Goal: Communication & Community: Answer question/provide support

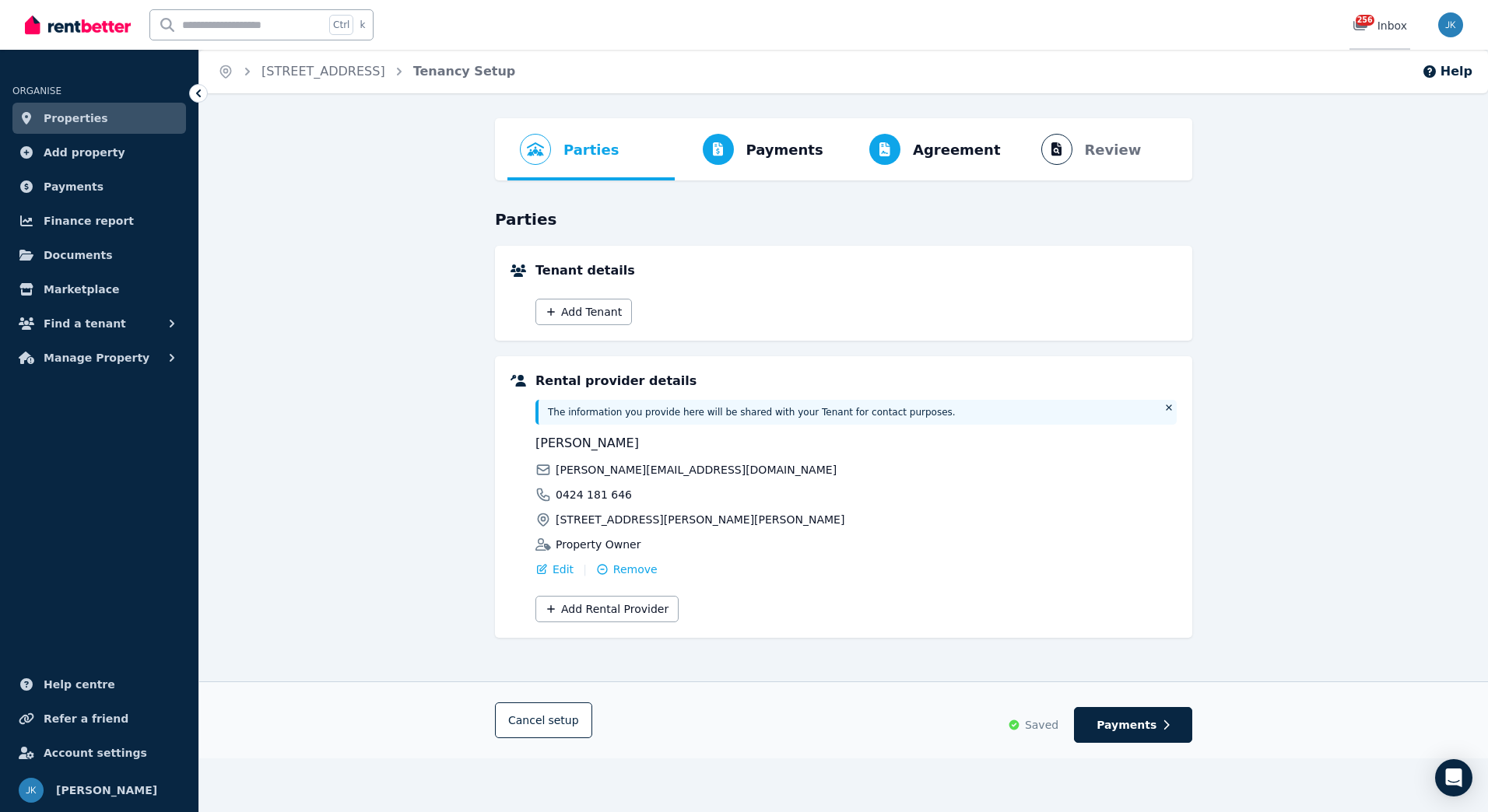
click at [1388, 25] on div "256 Inbox" at bounding box center [1380, 26] width 55 height 16
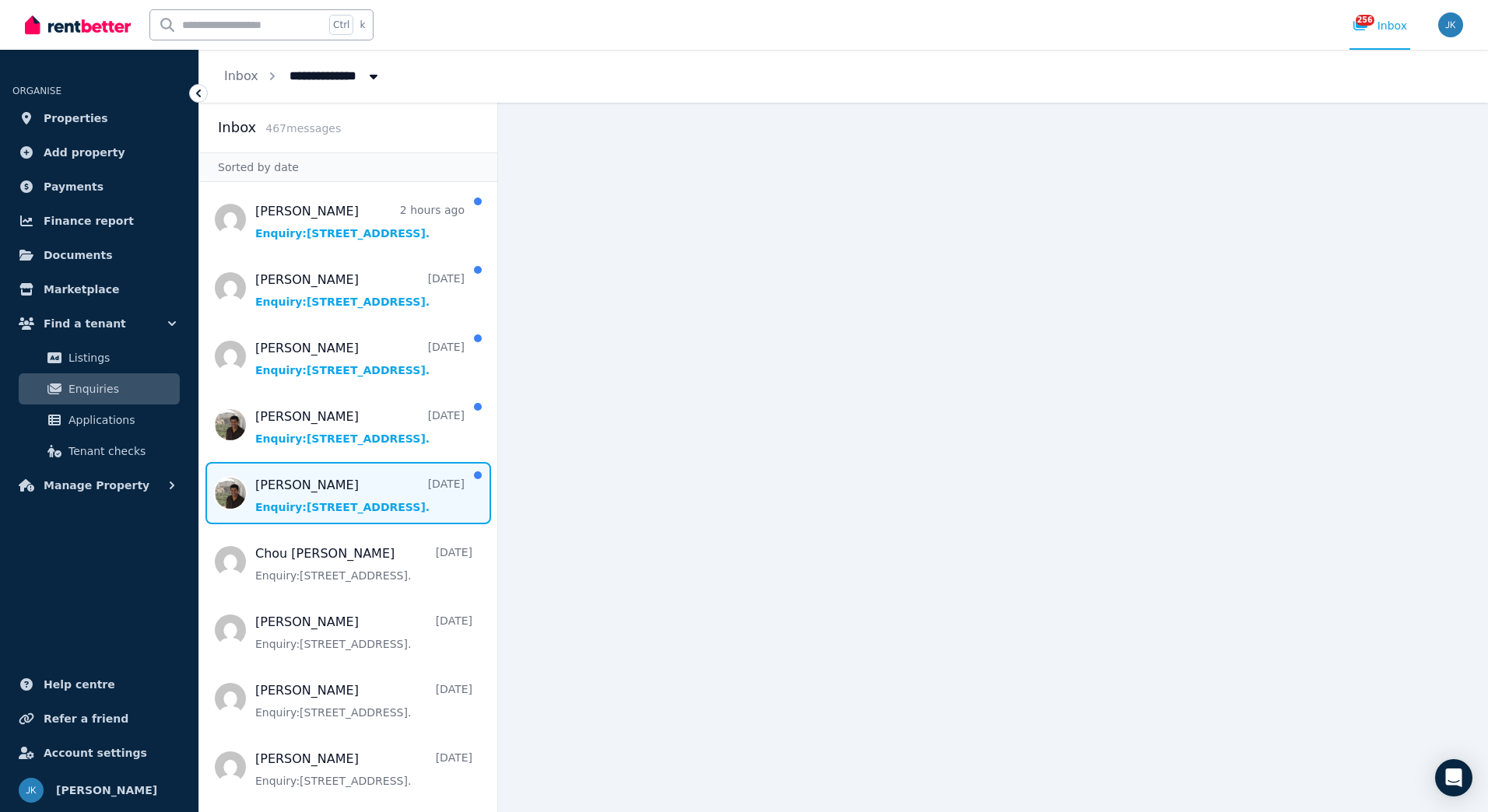
click at [345, 507] on span "Message list" at bounding box center [348, 493] width 298 height 62
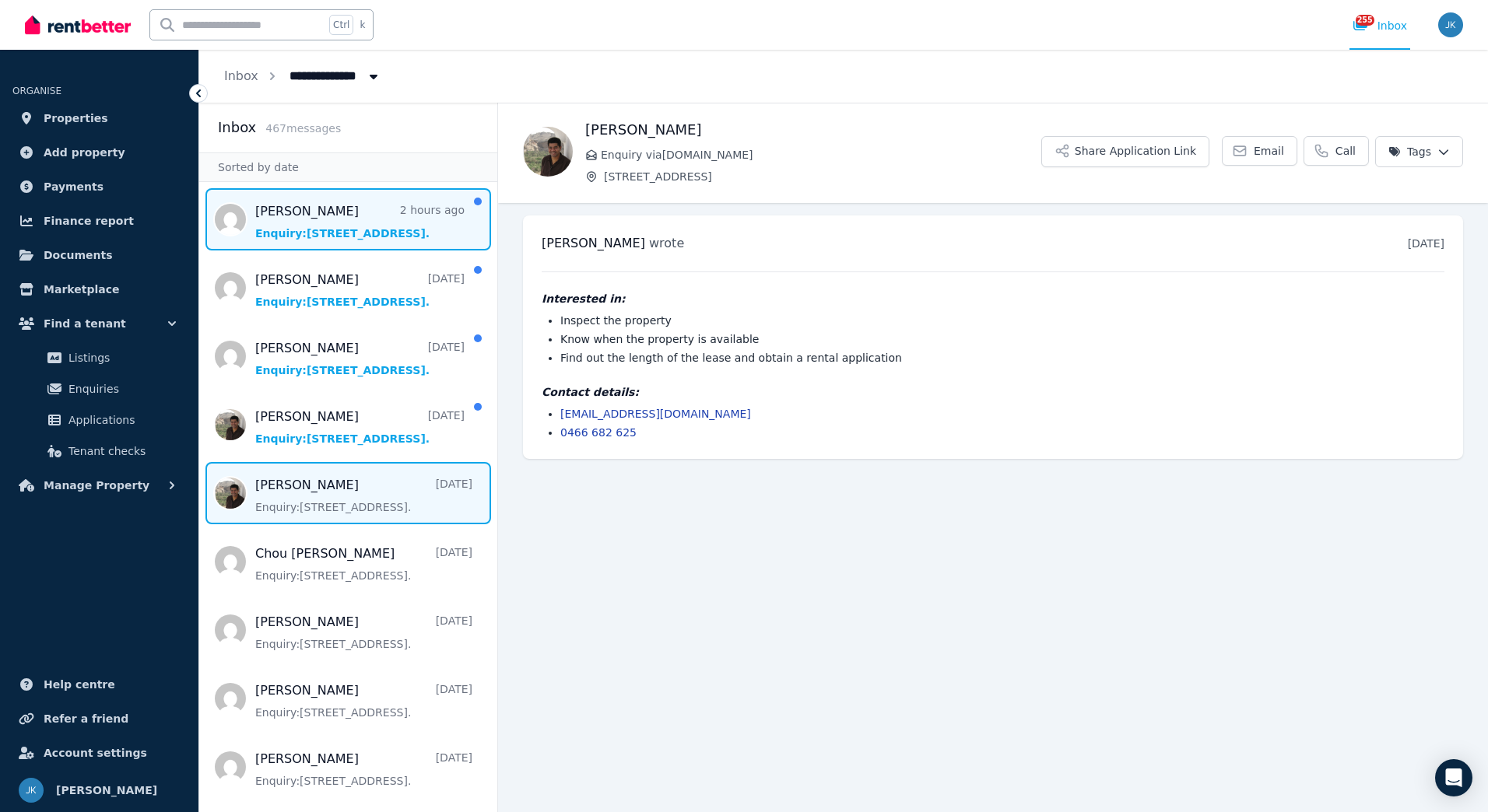
click at [379, 238] on span "Message list" at bounding box center [348, 219] width 298 height 62
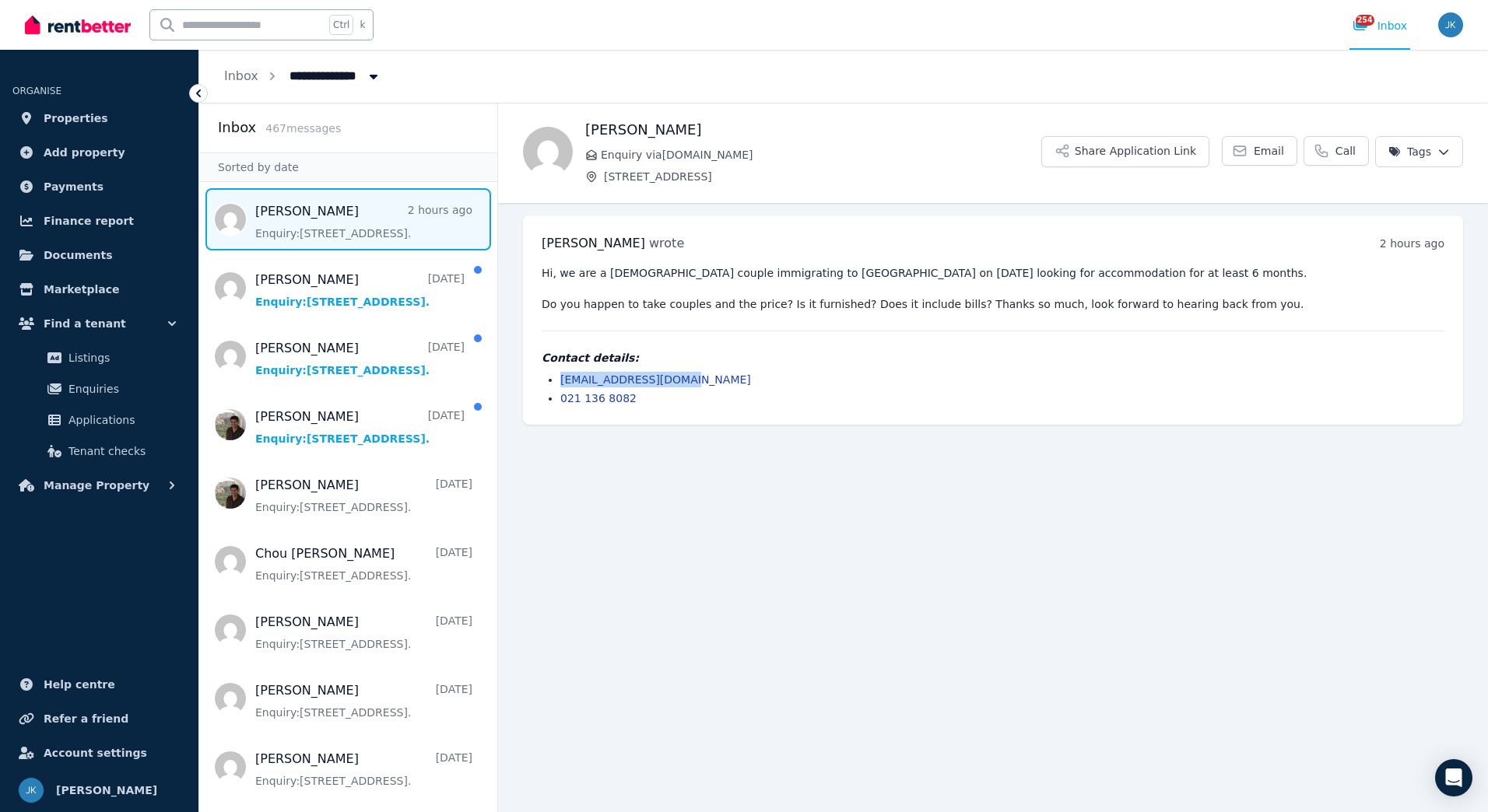
drag, startPoint x: 690, startPoint y: 382, endPoint x: 559, endPoint y: 382, distance: 131.0
click at [559, 382] on ul "[EMAIL_ADDRESS][DOMAIN_NAME] 021 136 8082" at bounding box center [992, 389] width 902 height 34
drag, startPoint x: 559, startPoint y: 382, endPoint x: 573, endPoint y: 380, distance: 14.1
copy link "[EMAIL_ADDRESS][DOMAIN_NAME]"
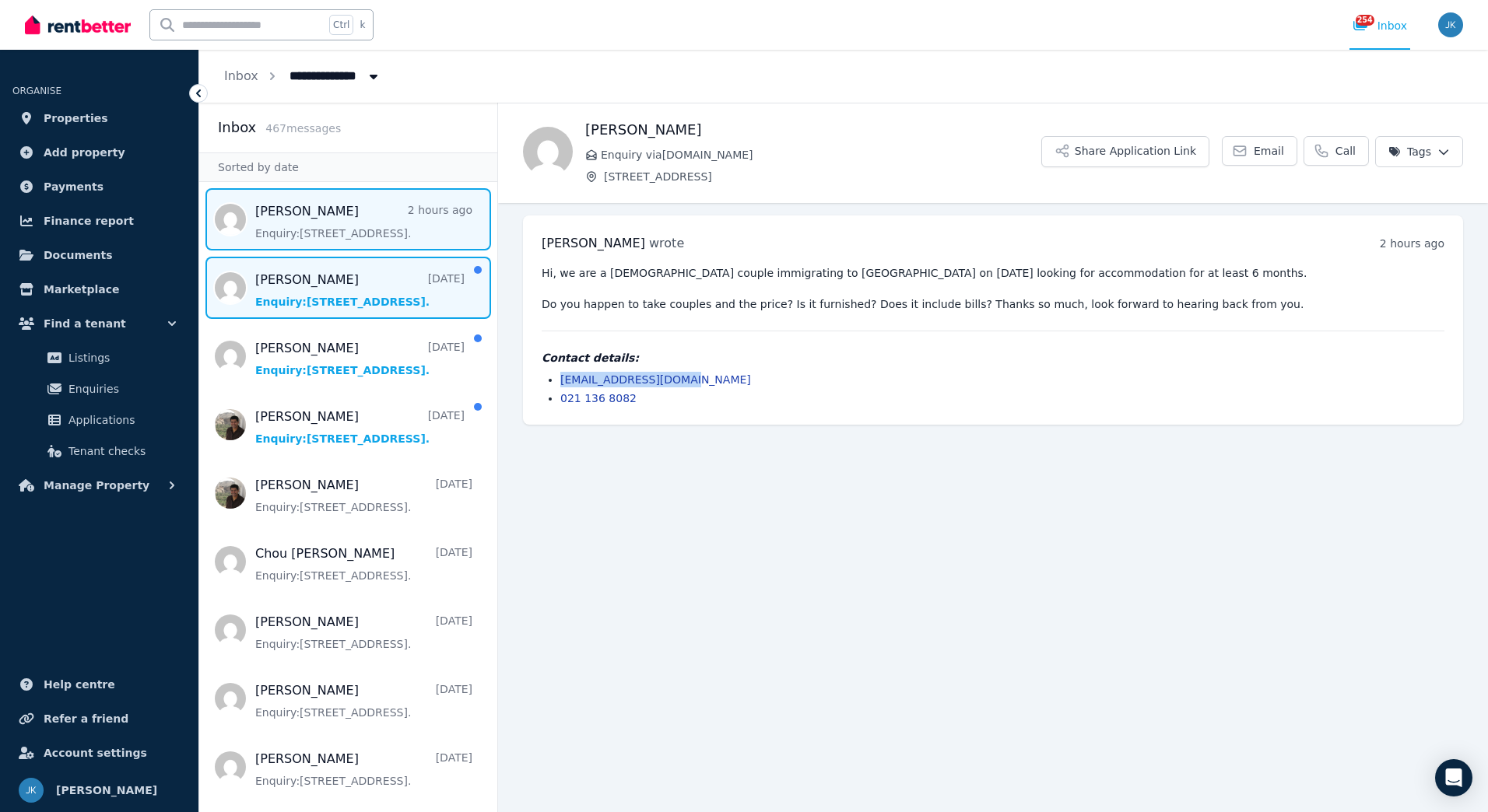
click at [387, 308] on span "Message list" at bounding box center [348, 288] width 298 height 62
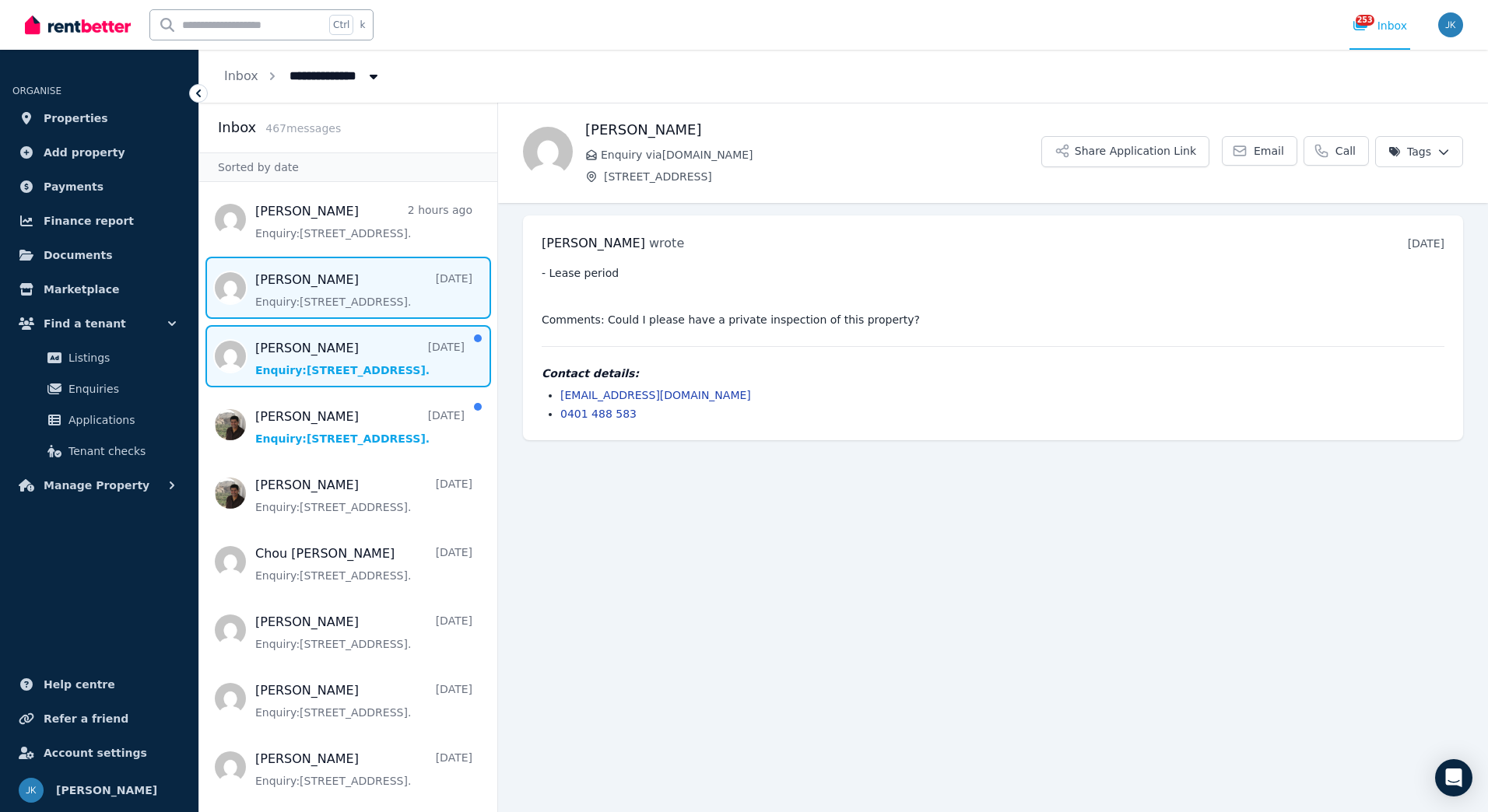
click at [415, 374] on span "Message list" at bounding box center [348, 357] width 298 height 62
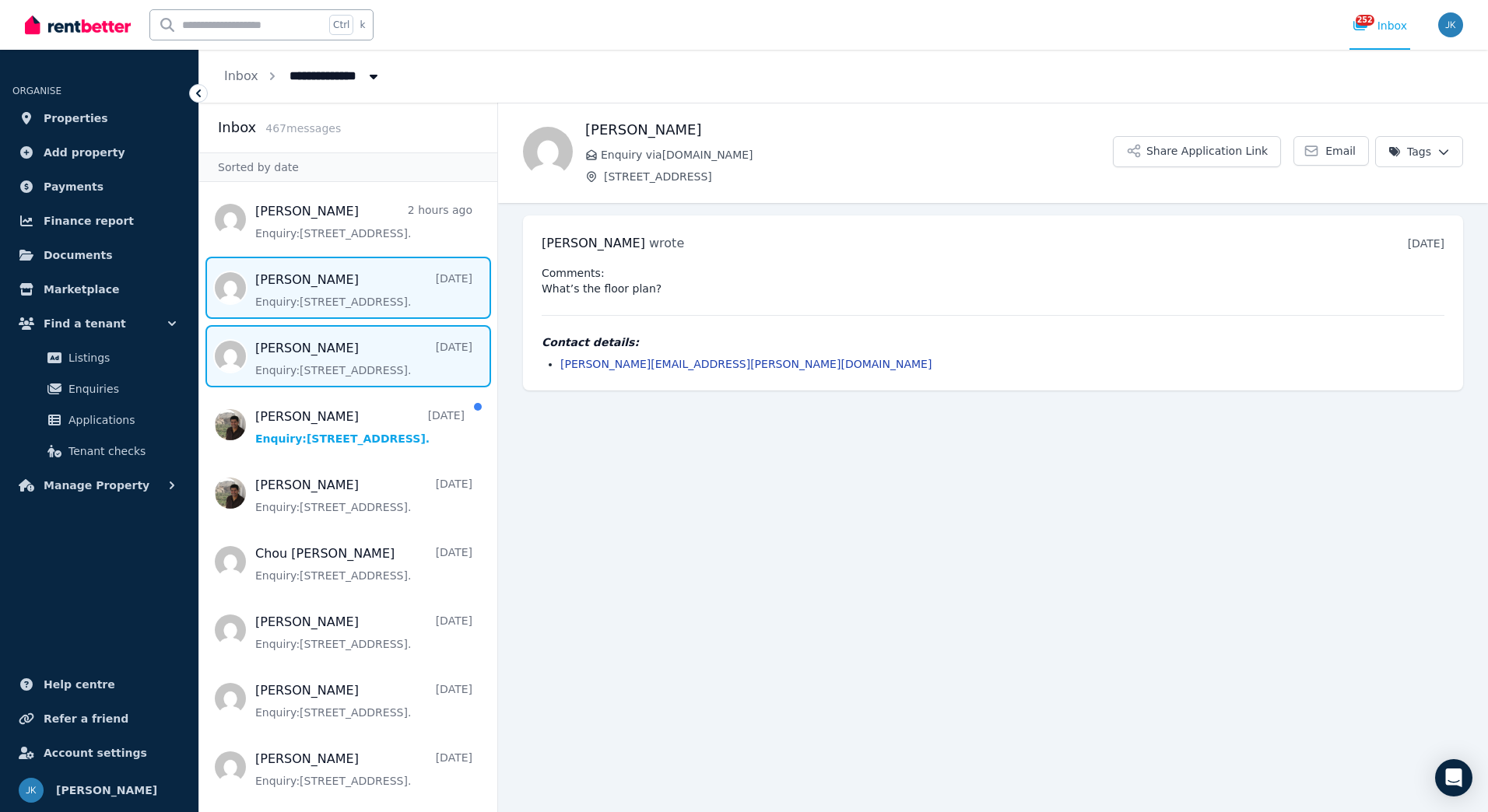
click at [367, 308] on span "Message list" at bounding box center [348, 288] width 298 height 62
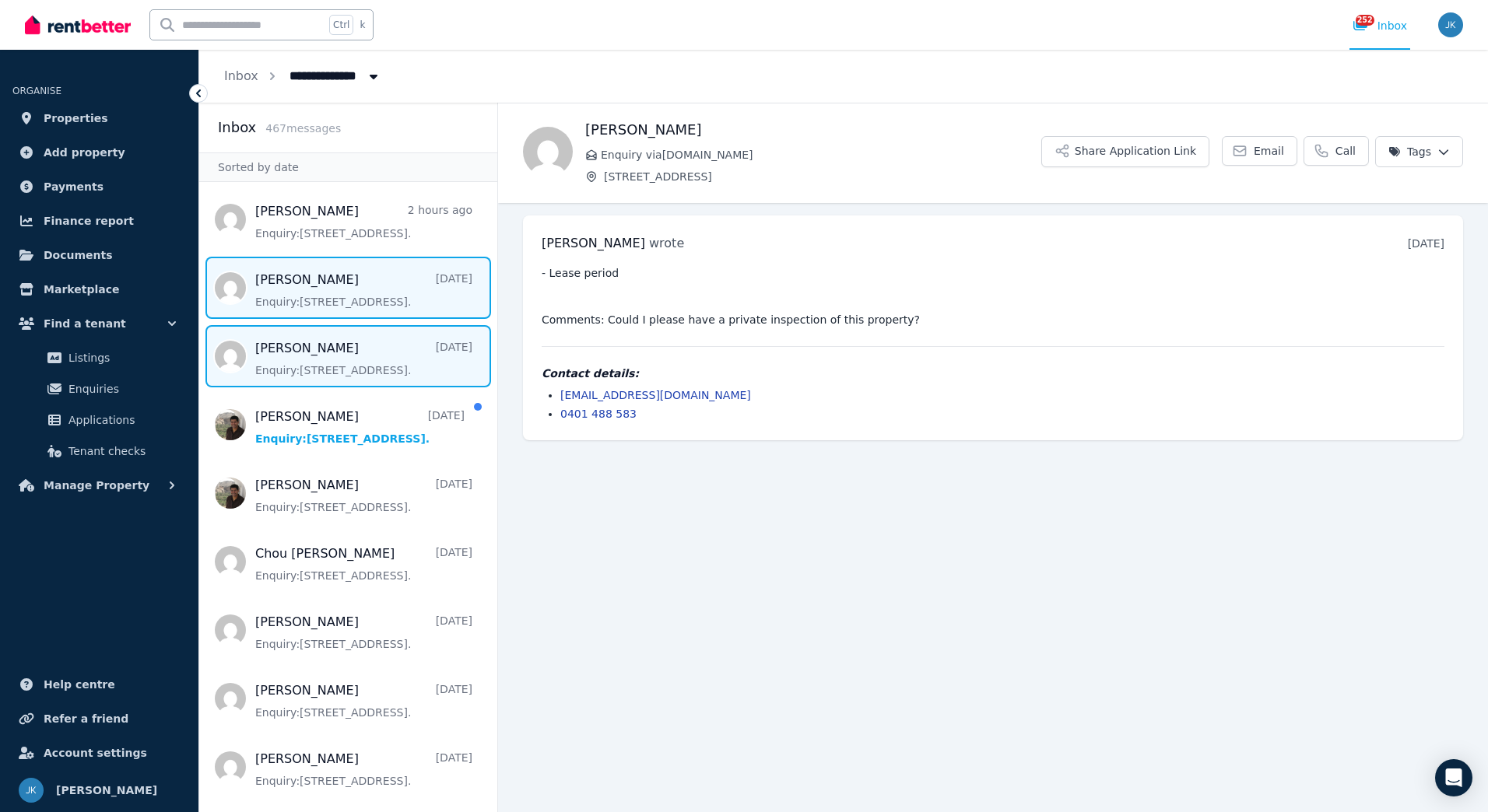
click at [361, 365] on span "Message list" at bounding box center [348, 357] width 298 height 62
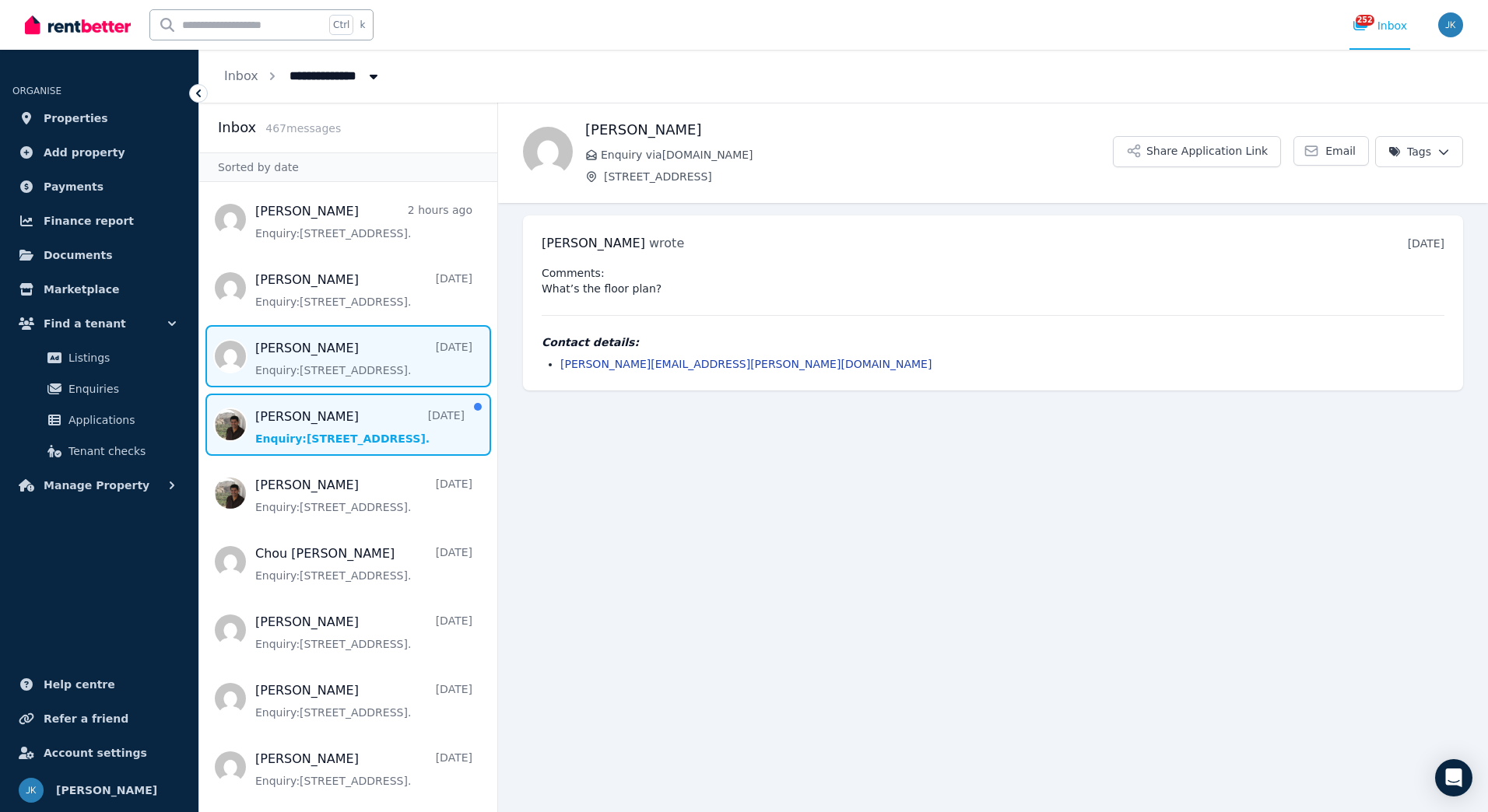
click at [305, 414] on span "Message list" at bounding box center [348, 424] width 298 height 62
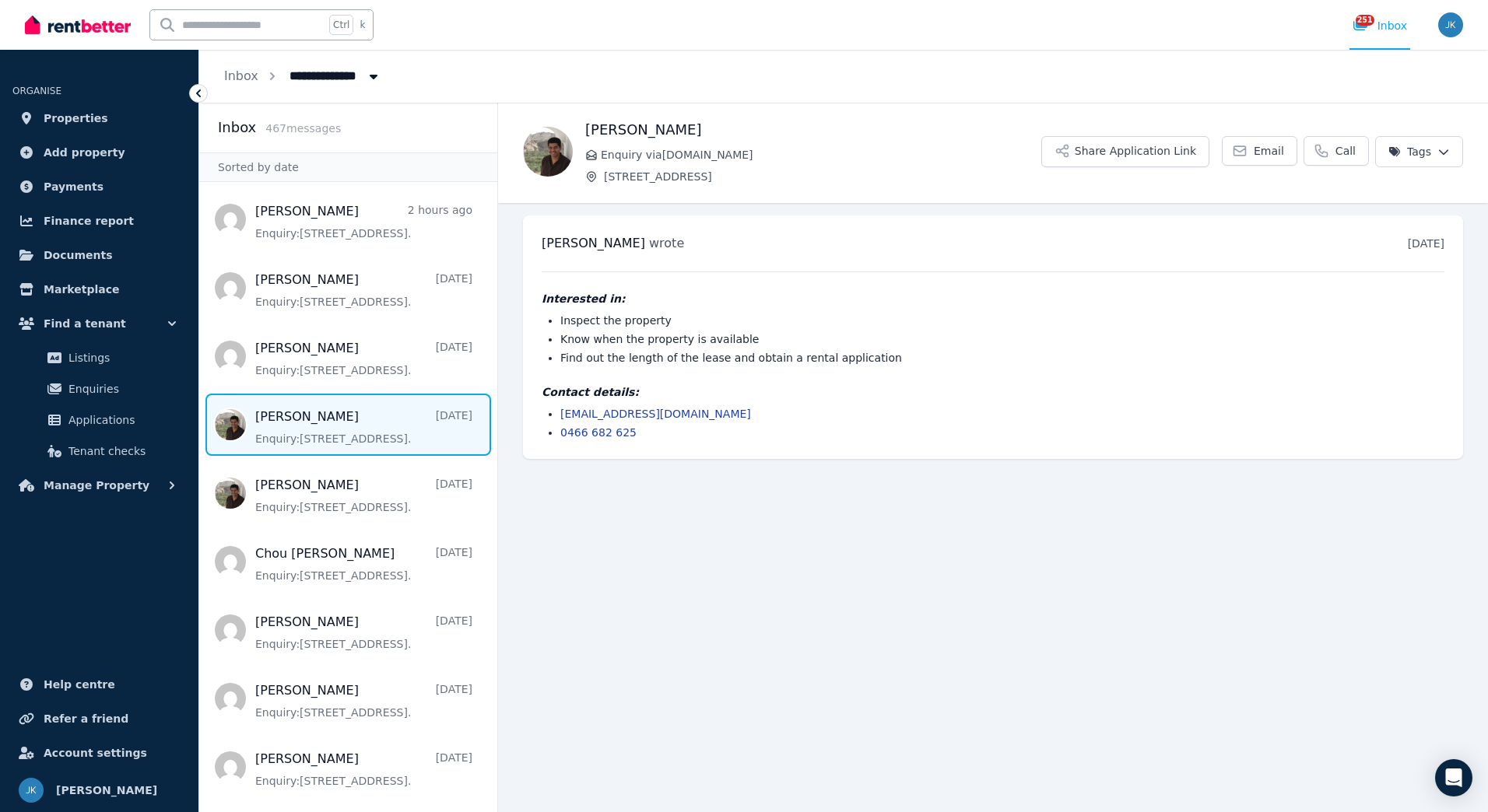
click at [543, 146] on img at bounding box center [548, 152] width 50 height 50
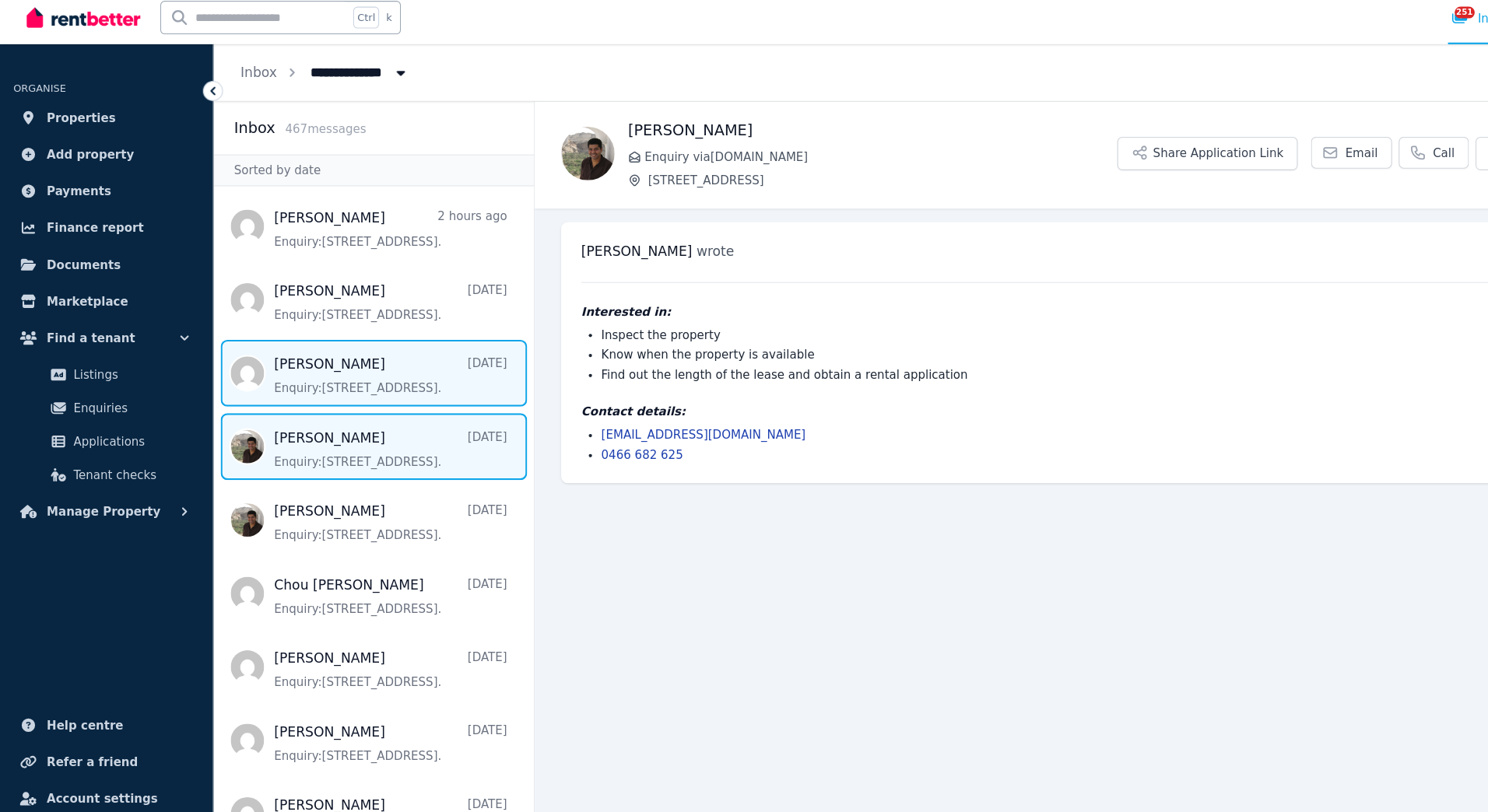
click at [322, 346] on span "Message list" at bounding box center [348, 357] width 298 height 62
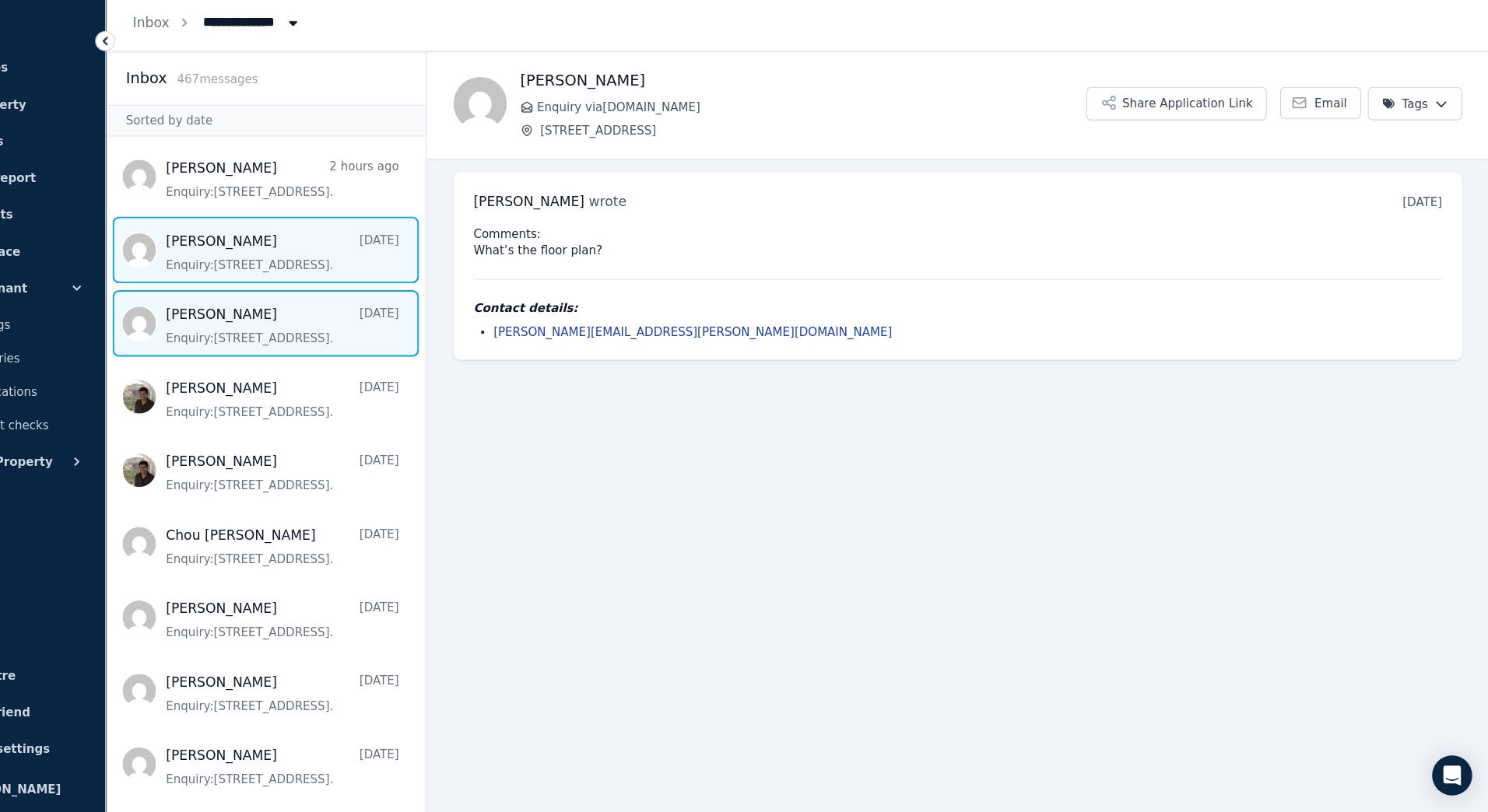
click at [373, 300] on span "Message list" at bounding box center [348, 288] width 298 height 62
